Goal: Information Seeking & Learning: Learn about a topic

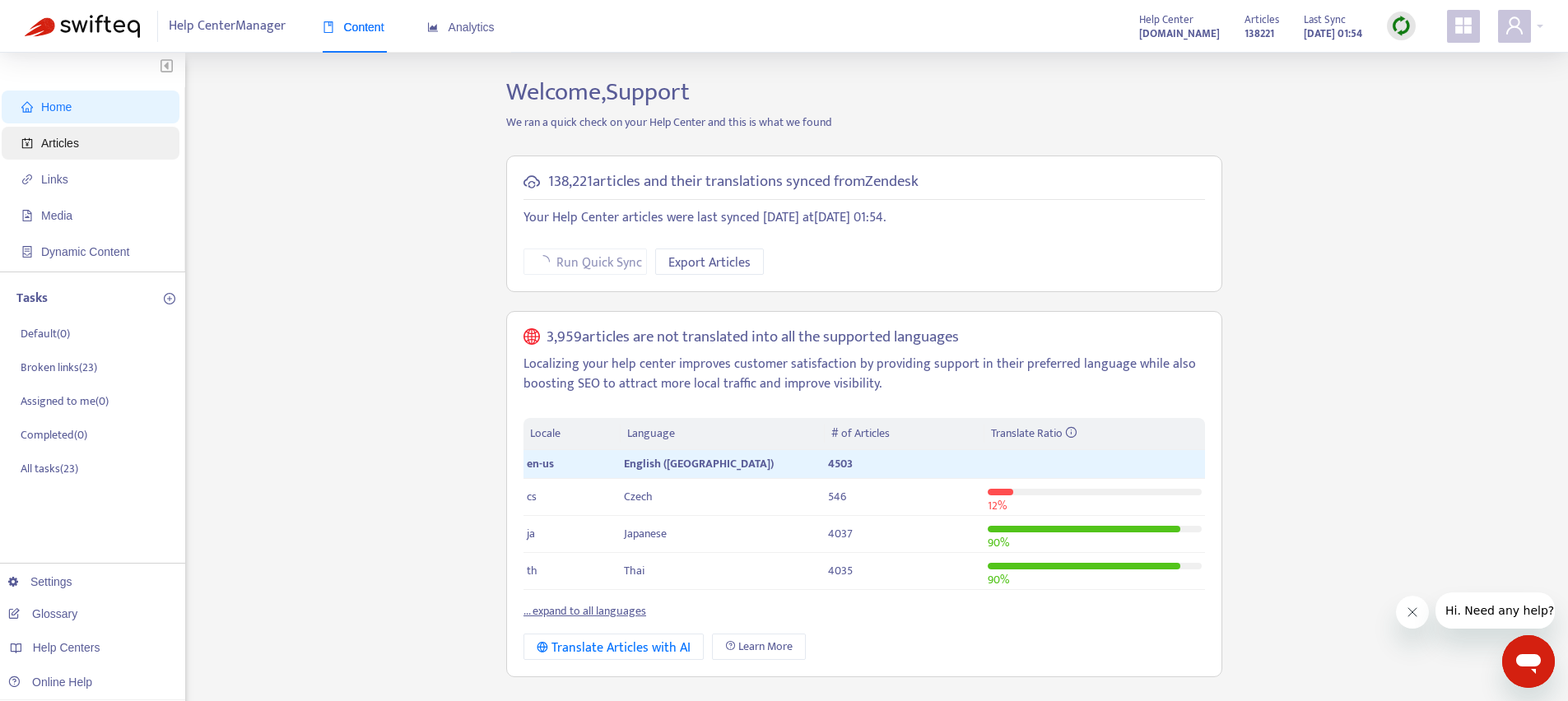
click at [15, 150] on li "Articles" at bounding box center [91, 142] width 178 height 33
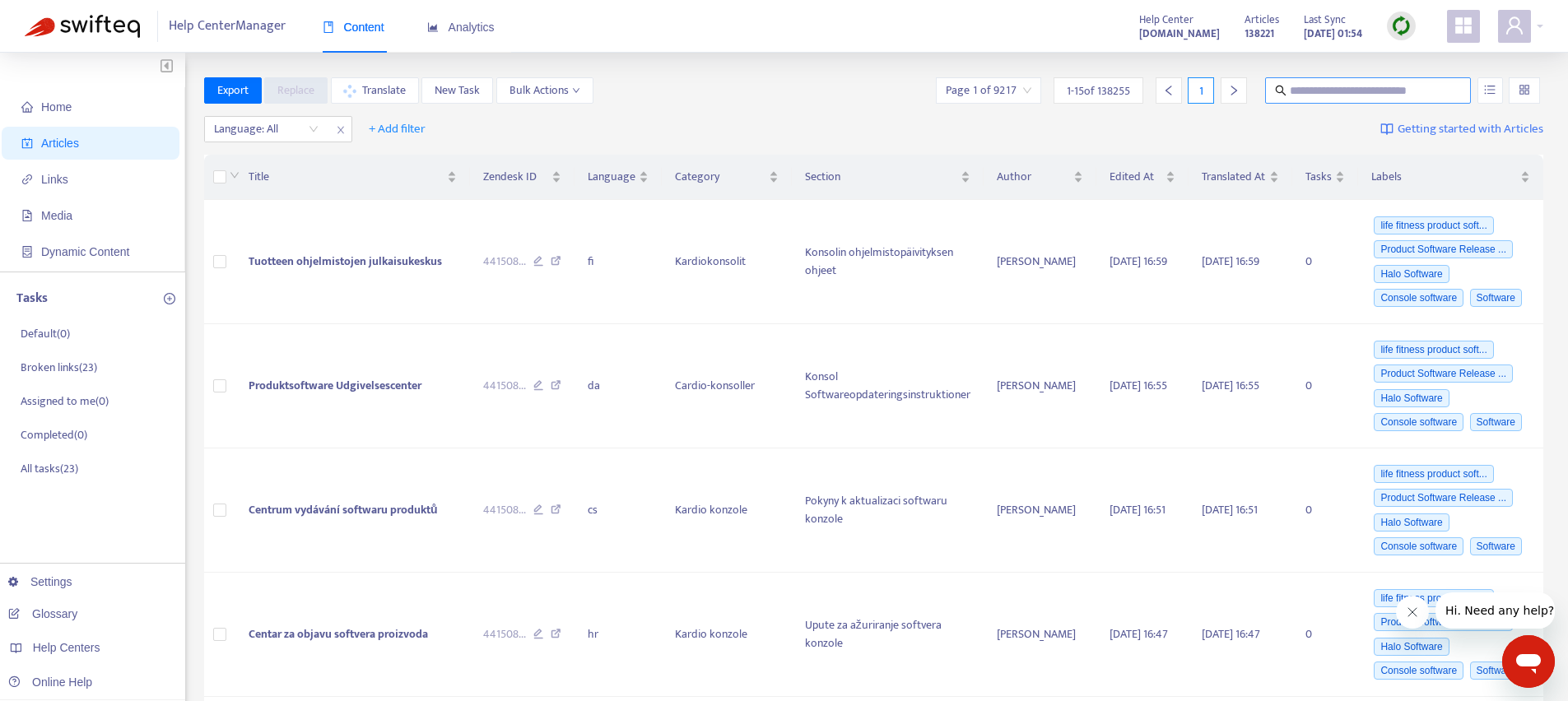
click at [1292, 99] on span at bounding box center [1368, 90] width 206 height 26
click at [268, 126] on div at bounding box center [258, 129] width 99 height 19
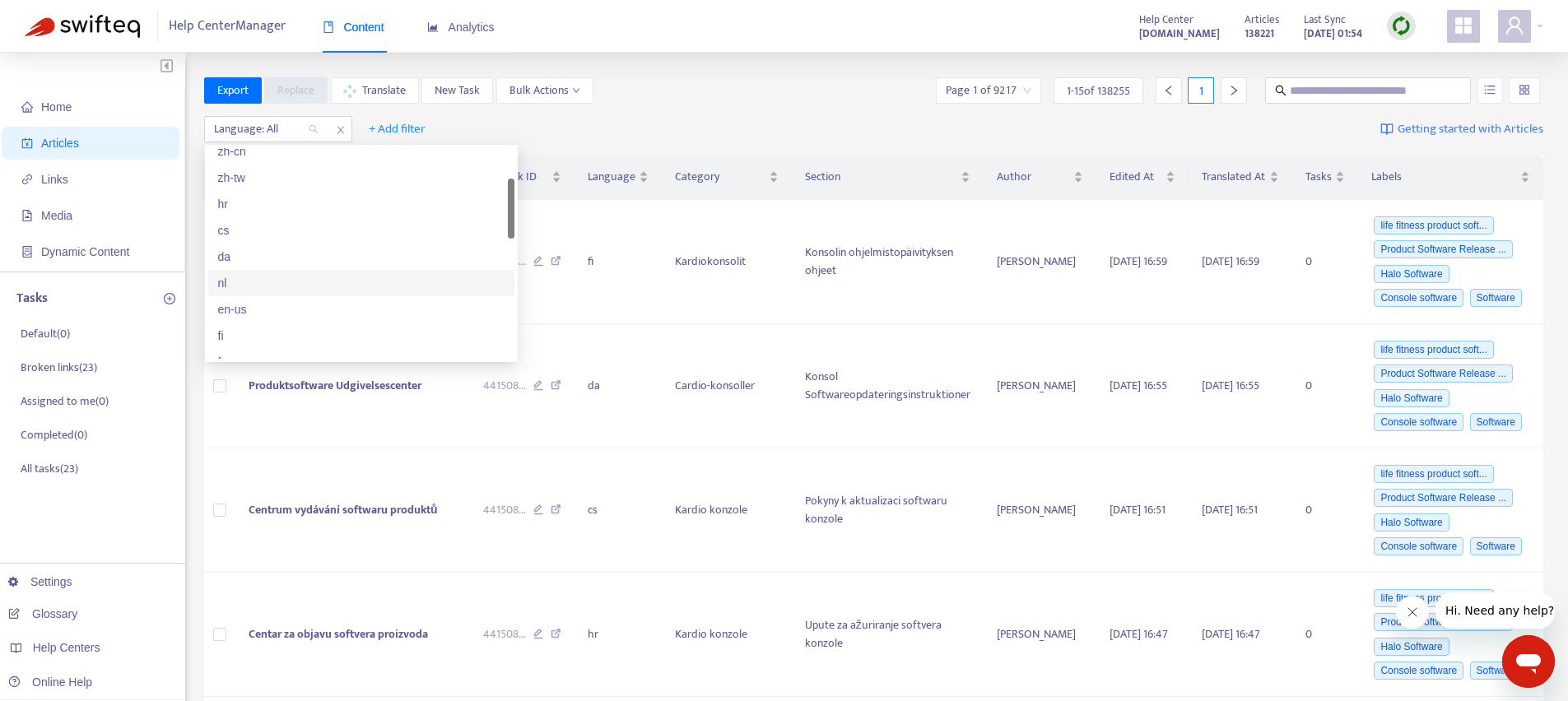
scroll to position [119, 0]
click at [256, 310] on div "en-us" at bounding box center [361, 305] width 287 height 18
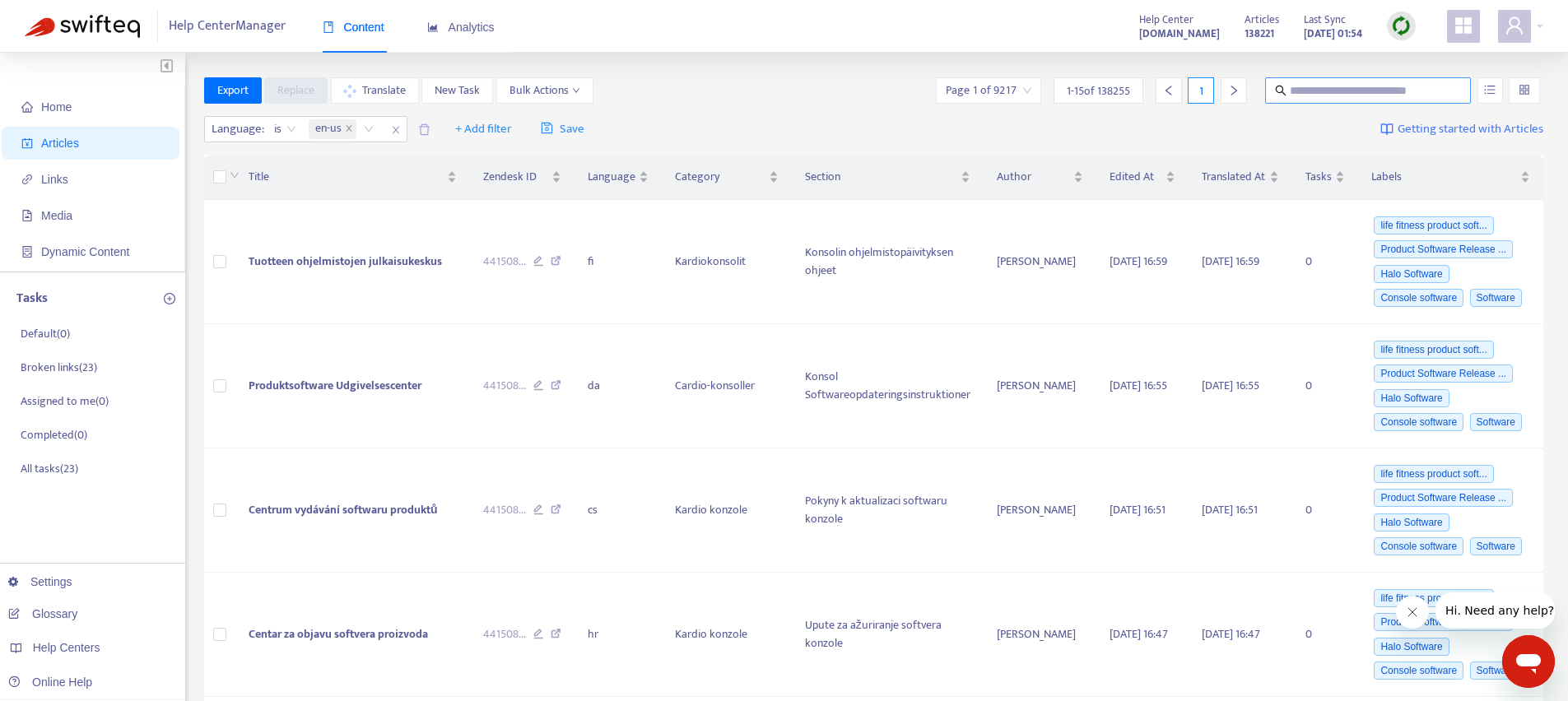
click at [1359, 88] on input "text" at bounding box center [1369, 90] width 158 height 18
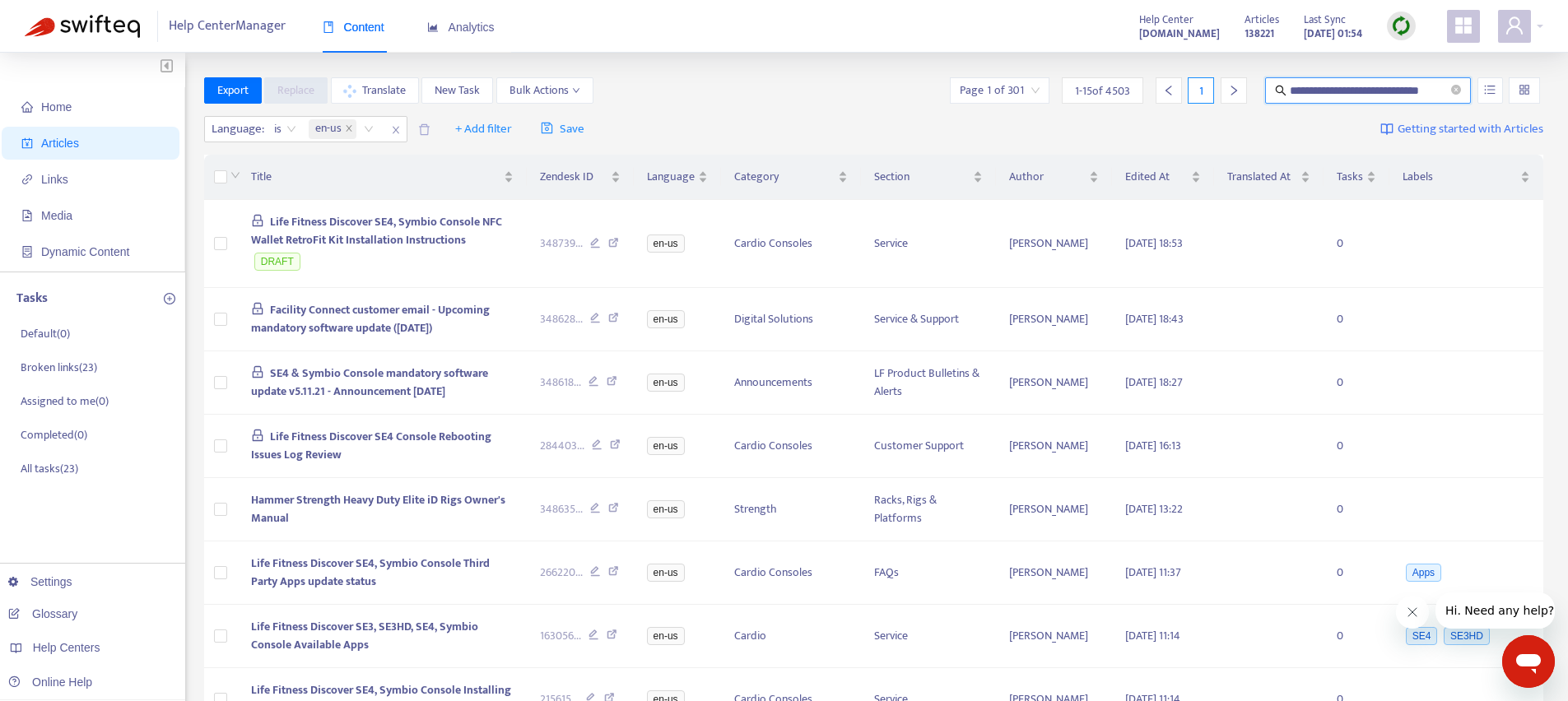
scroll to position [0, 12]
type input "**********"
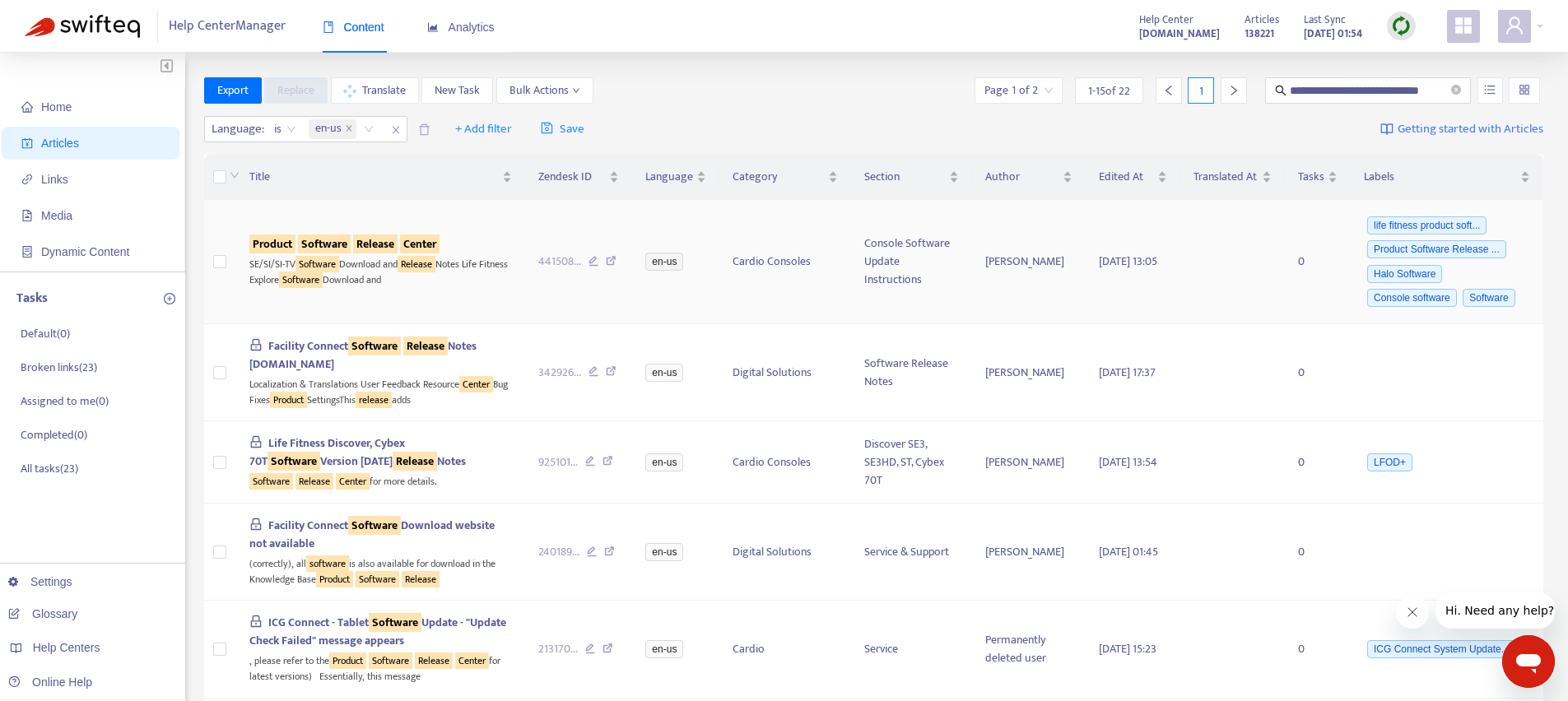
click at [457, 293] on td "Product Software Release Center SE/SI/SI-TV Software Download and Release Notes…" at bounding box center [381, 262] width 289 height 125
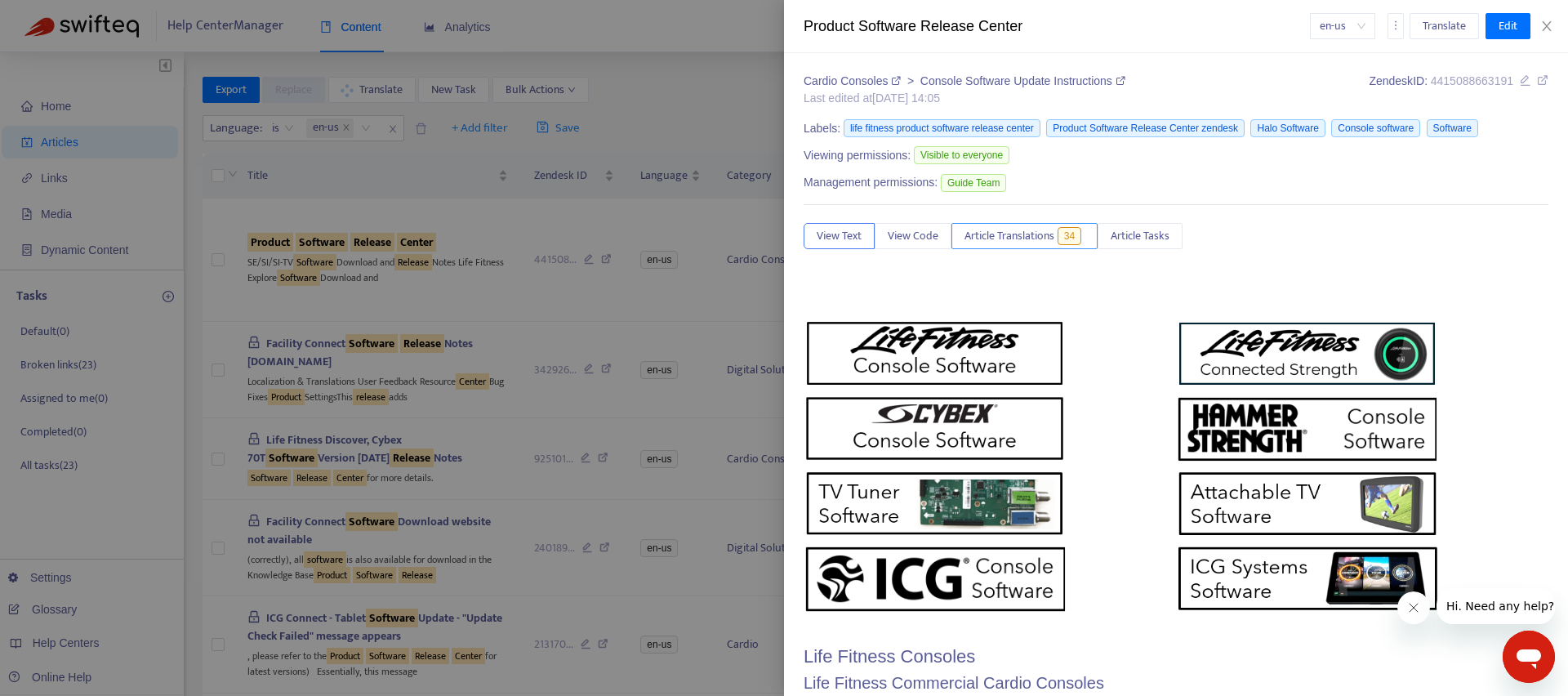
click at [1010, 235] on span "Article Translations" at bounding box center [1009, 236] width 90 height 18
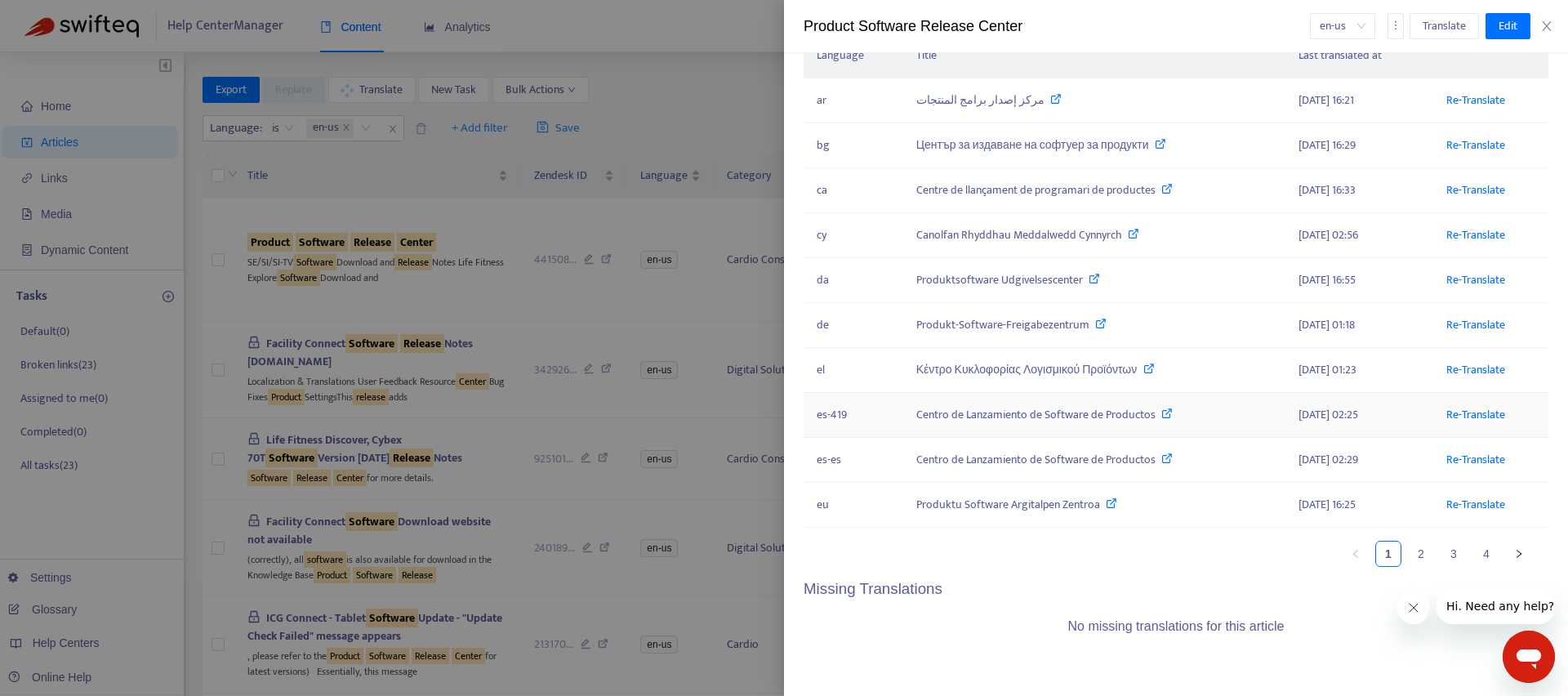
scroll to position [279, 0]
click at [1413, 559] on link "2" at bounding box center [1420, 553] width 24 height 24
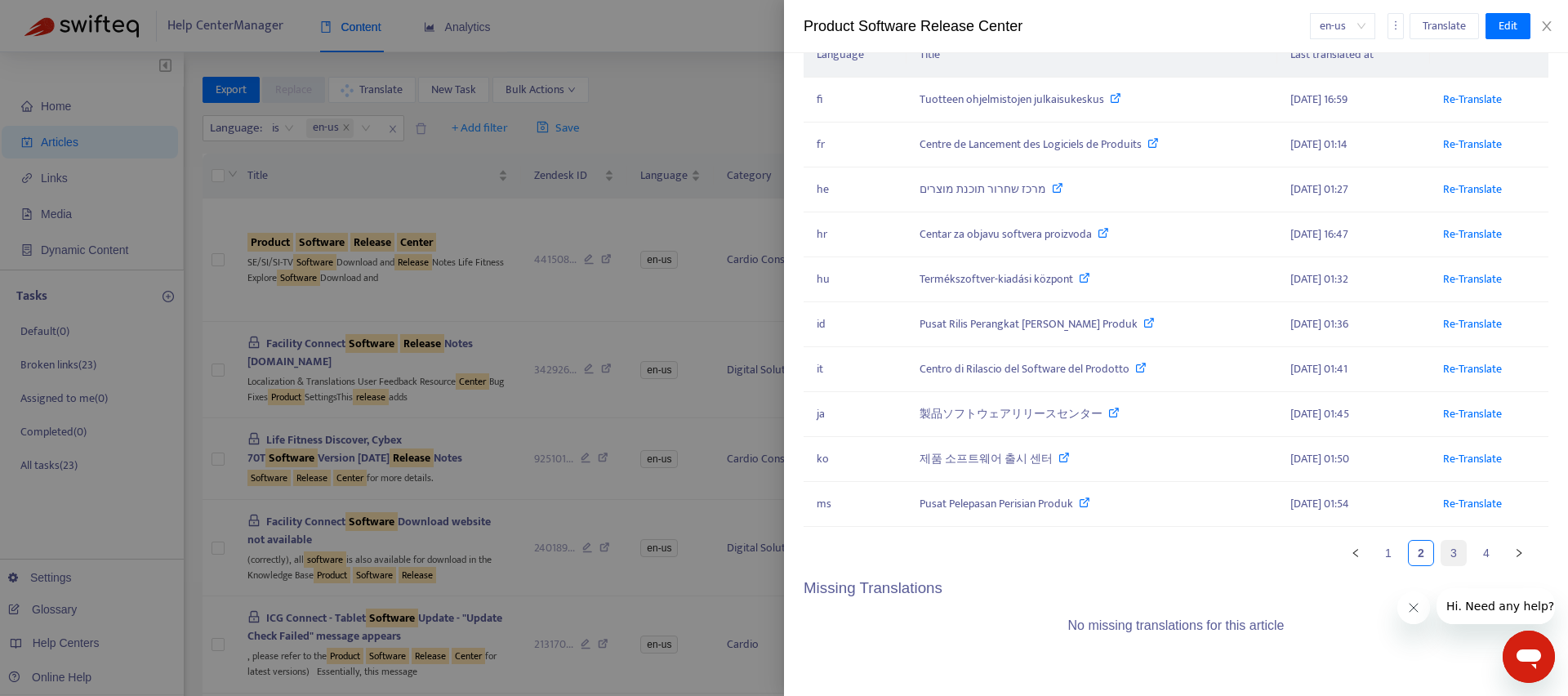
click at [1442, 555] on link "3" at bounding box center [1453, 553] width 24 height 24
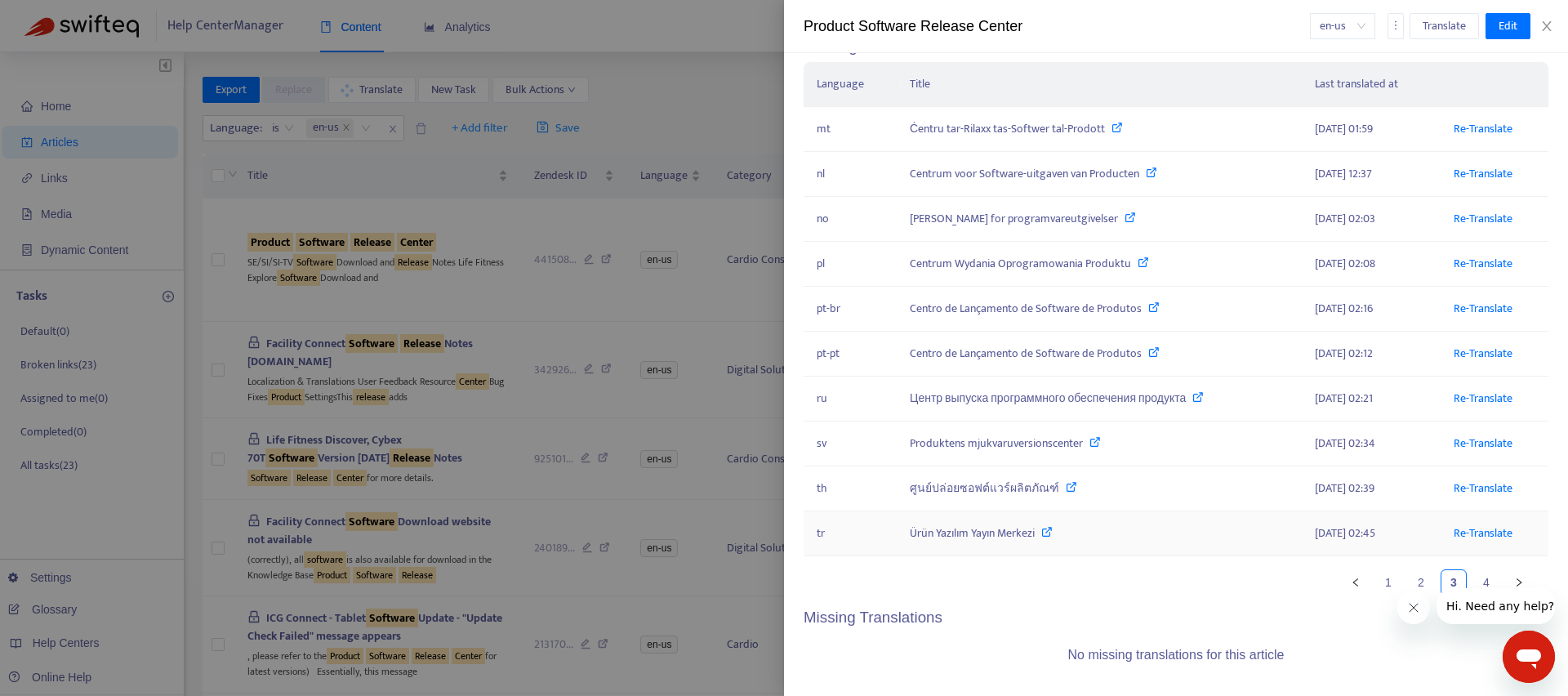
scroll to position [245, 0]
click at [1477, 576] on link "4" at bounding box center [1486, 586] width 24 height 24
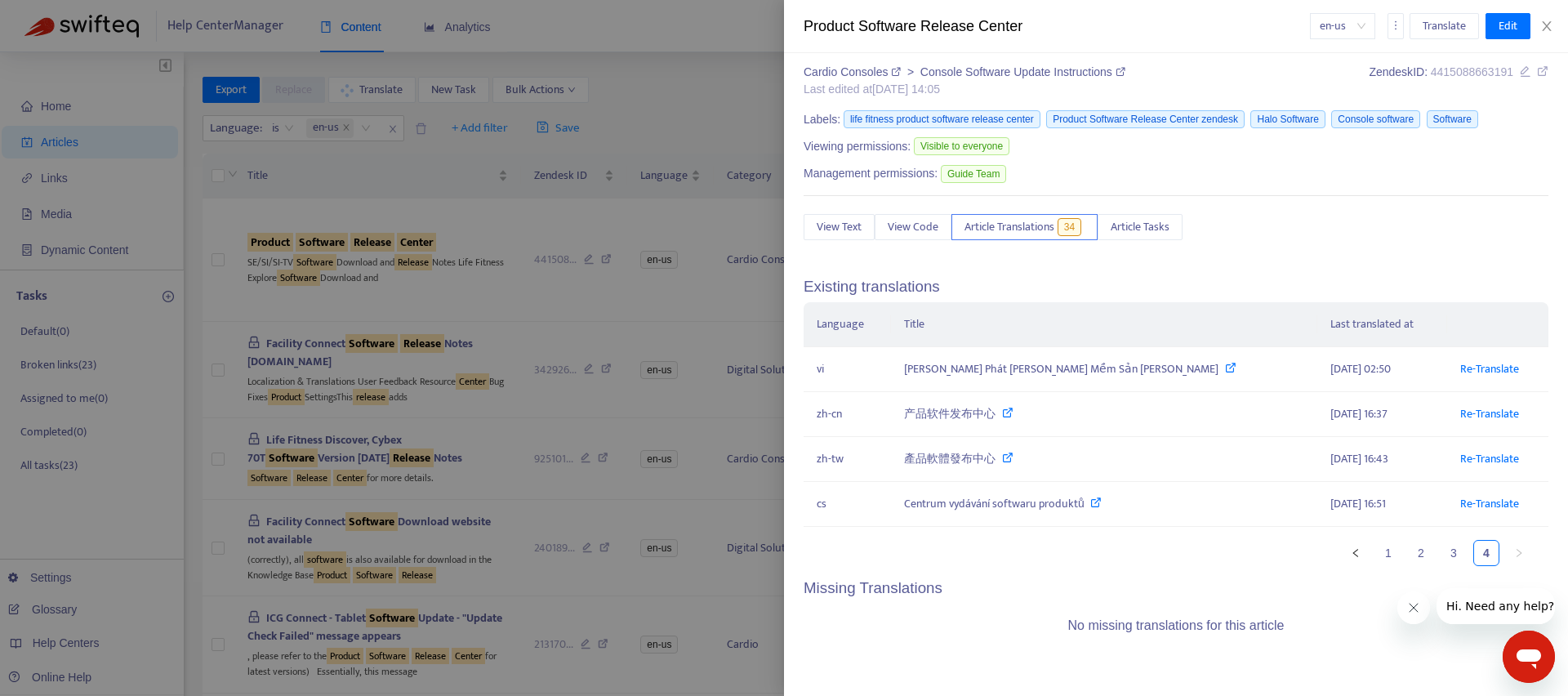
click at [1413, 608] on icon "Close message from company" at bounding box center [1413, 608] width 13 height 13
click at [1376, 561] on link "1" at bounding box center [1387, 553] width 24 height 24
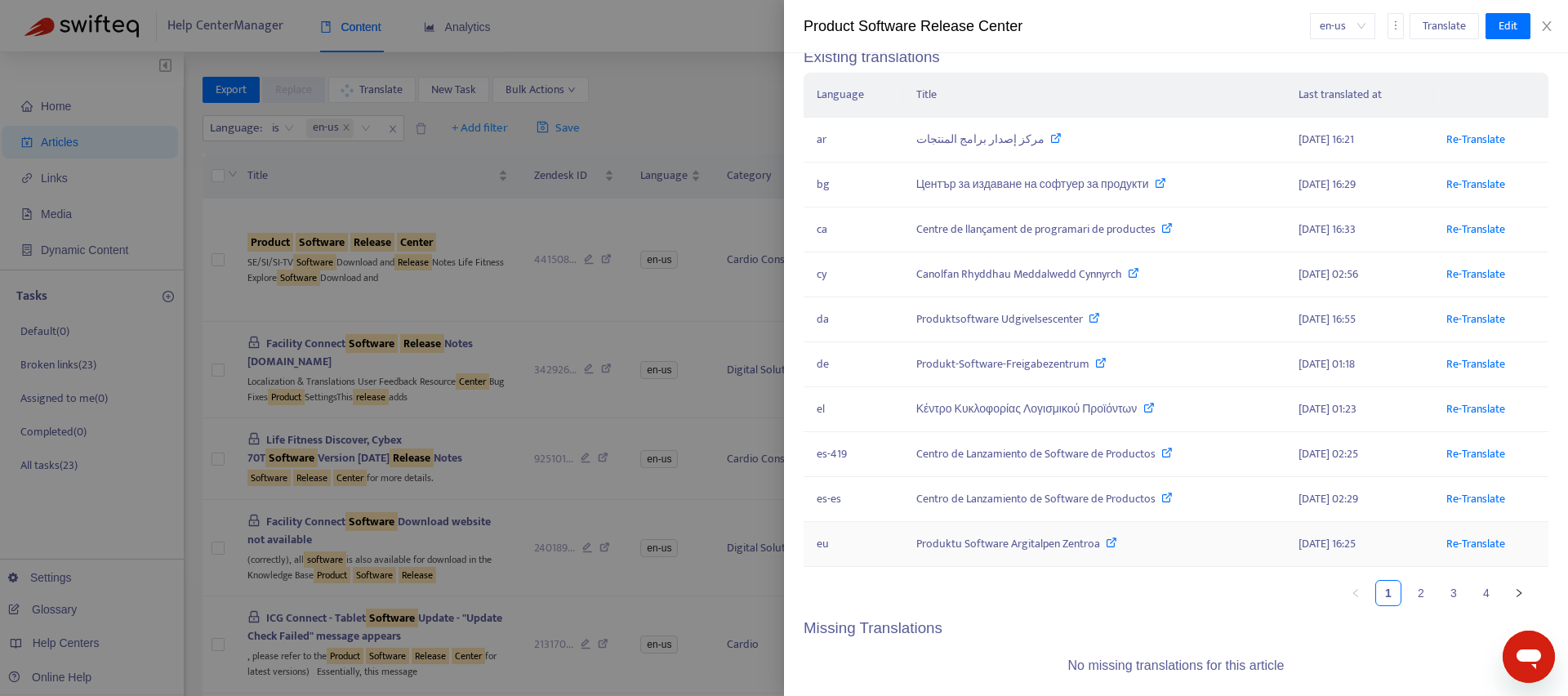
scroll to position [279, 0]
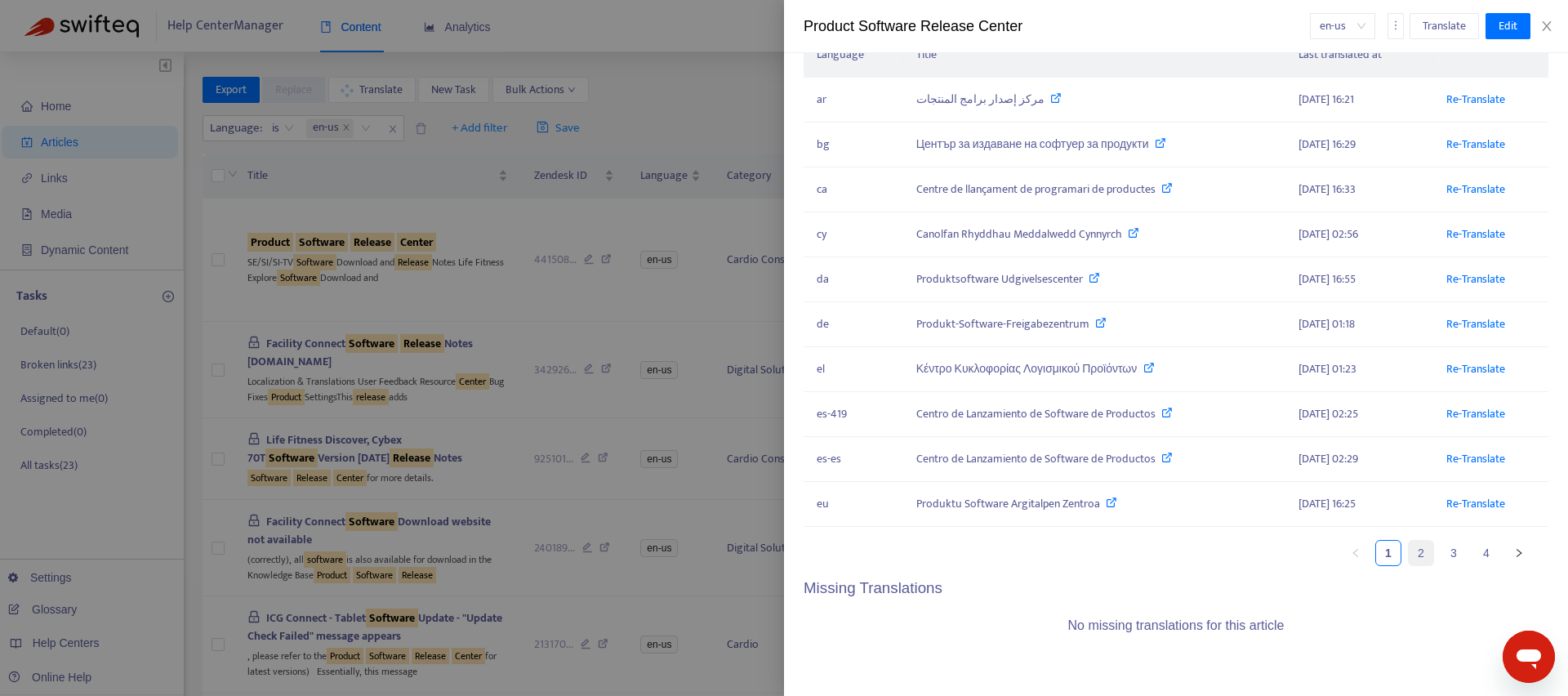
click at [1408, 550] on link "2" at bounding box center [1420, 553] width 24 height 24
click at [1441, 555] on link "3" at bounding box center [1453, 553] width 24 height 24
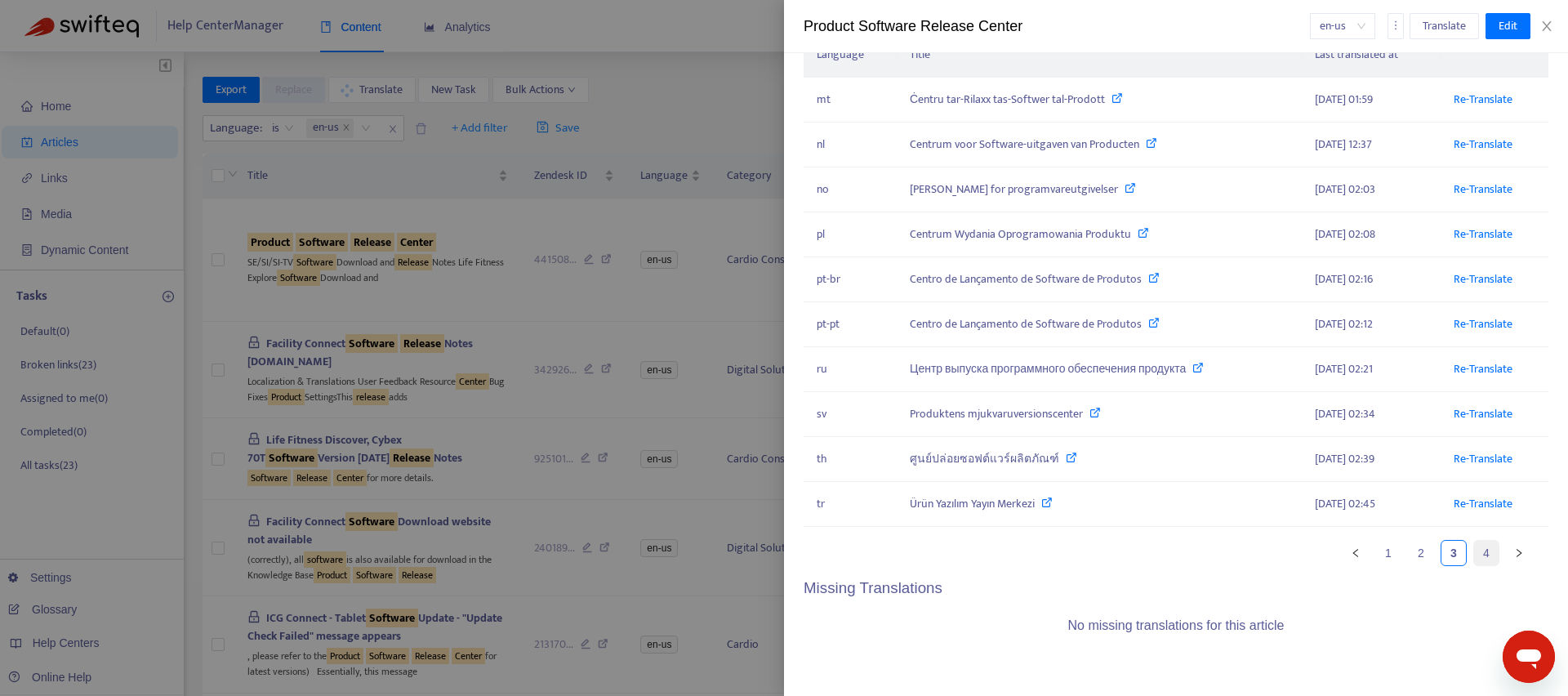
click at [1476, 560] on link "4" at bounding box center [1486, 553] width 24 height 24
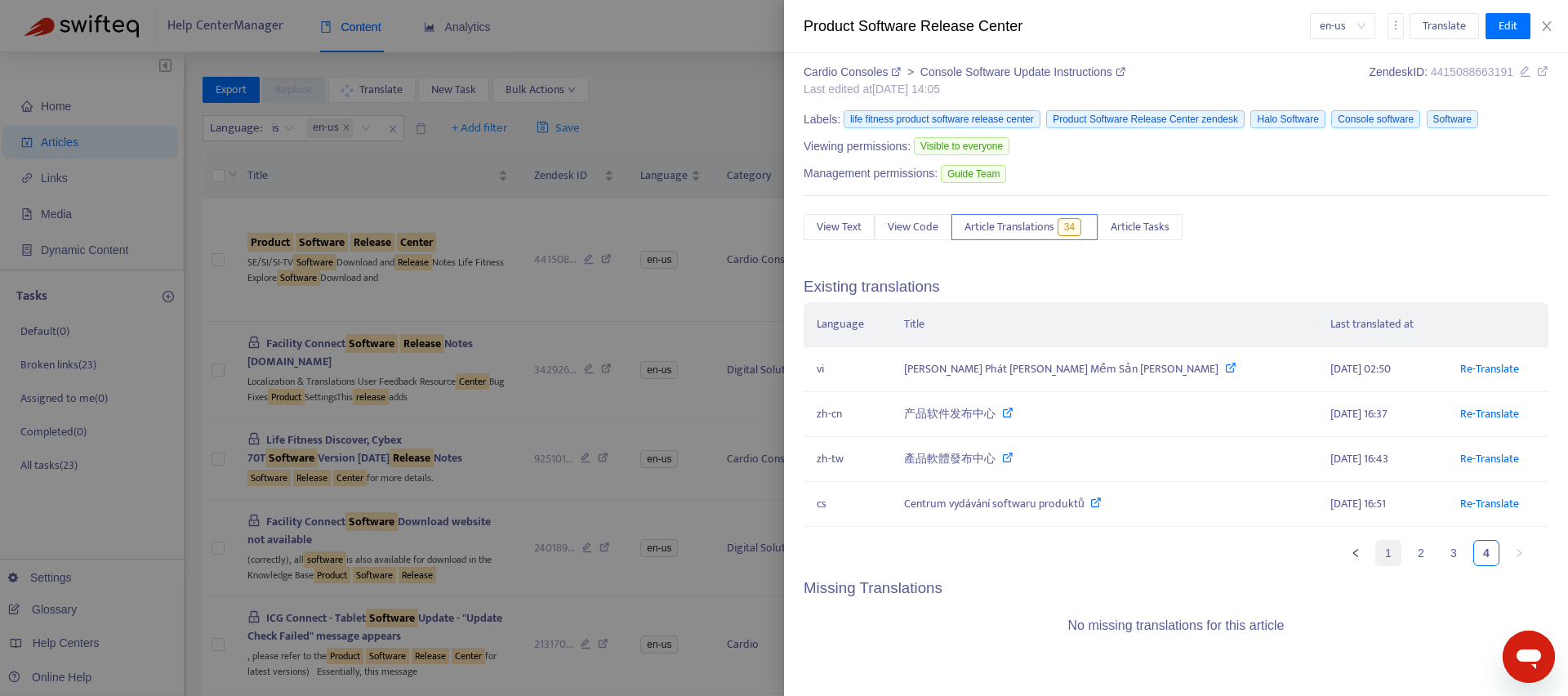
click at [1375, 556] on link "1" at bounding box center [1387, 553] width 24 height 24
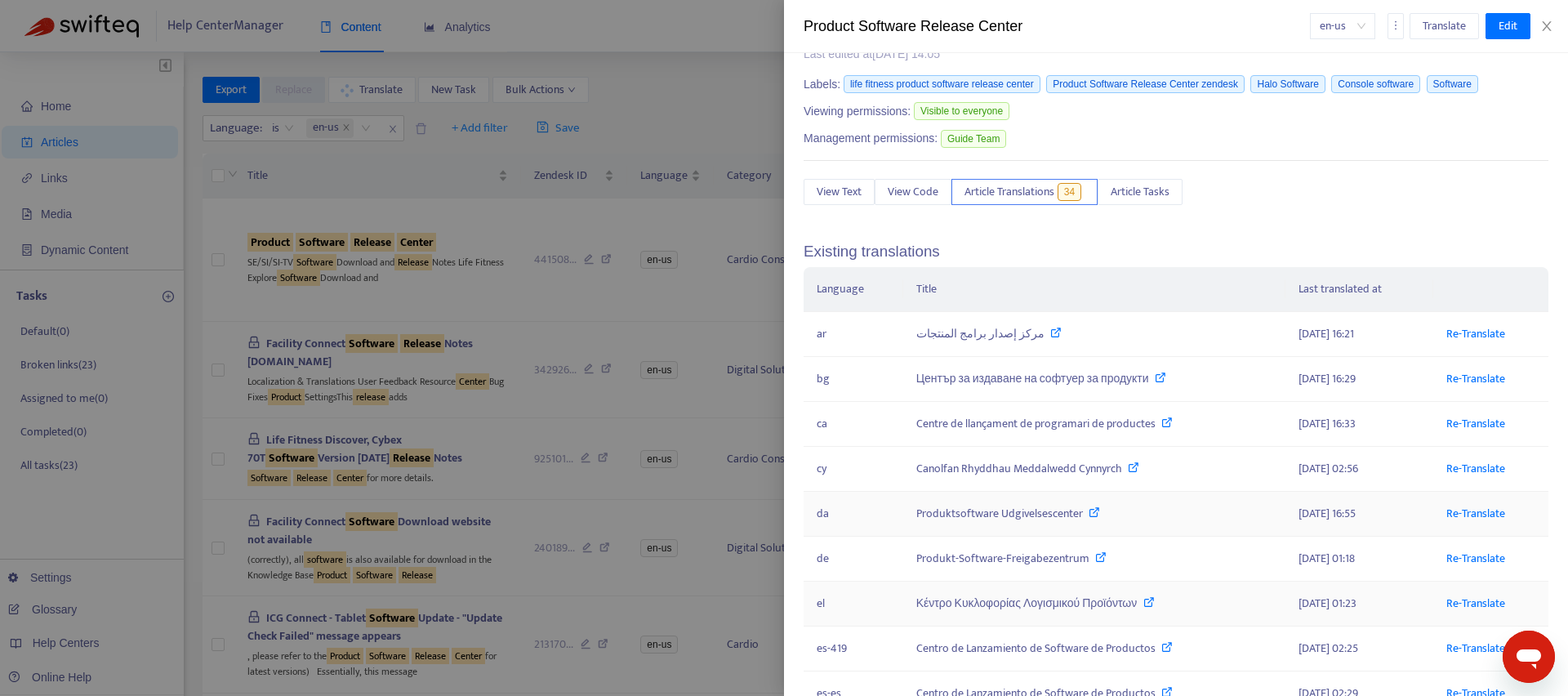
scroll to position [0, 0]
